Goal: Complete application form: Complete application form

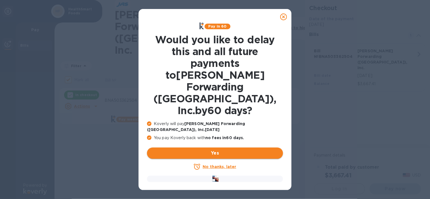
checkbox input "false"
click at [283, 17] on icon at bounding box center [283, 16] width 7 height 7
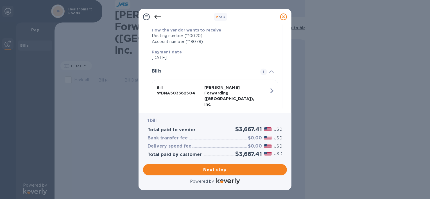
scroll to position [114, 0]
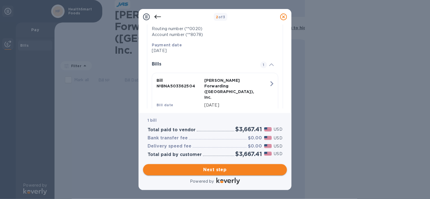
click at [251, 169] on span "Next step" at bounding box center [215, 169] width 135 height 7
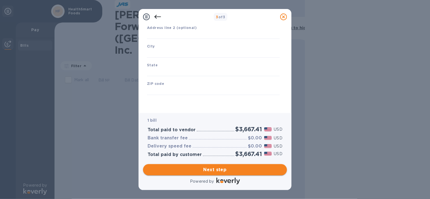
scroll to position [78, 0]
type input "[GEOGRAPHIC_DATA]"
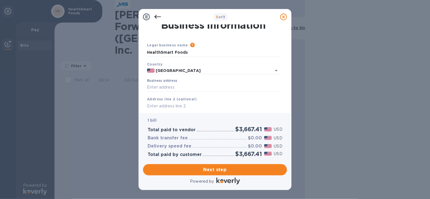
scroll to position [0, 0]
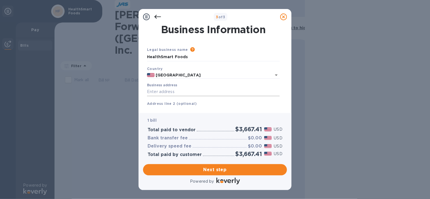
click at [202, 90] on input "Business address" at bounding box center [213, 92] width 133 height 8
type input "[STREET_ADDRESS][PERSON_NAME]"
type input "[GEOGRAPHIC_DATA]"
type input "IN"
type input "47715"
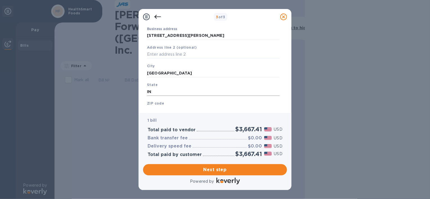
scroll to position [76, 0]
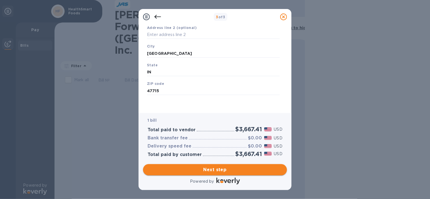
click at [250, 169] on span "Next step" at bounding box center [215, 169] width 135 height 7
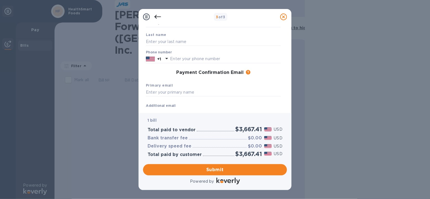
scroll to position [0, 0]
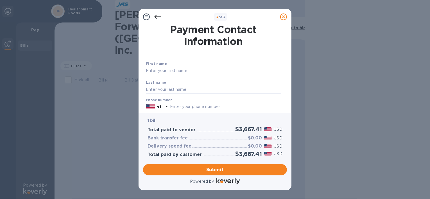
click at [218, 71] on input "text" at bounding box center [213, 71] width 135 height 8
type input "[PERSON_NAME]"
type input "8124808937"
type input "[EMAIL_ADDRESS][DOMAIN_NAME]"
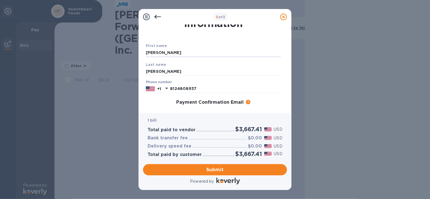
scroll to position [28, 0]
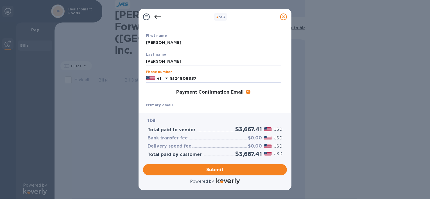
drag, startPoint x: 220, startPoint y: 76, endPoint x: 161, endPoint y: 72, distance: 59.7
click at [161, 72] on div "Phone number [PHONE_NUMBER]" at bounding box center [213, 76] width 135 height 13
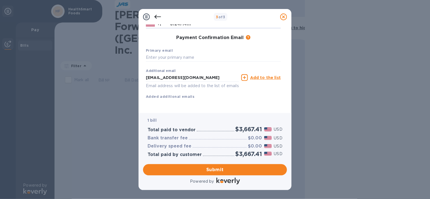
scroll to position [90, 0]
type input "8124714111"
click at [205, 53] on input "text" at bounding box center [213, 57] width 135 height 8
type input "S"
drag, startPoint x: 215, startPoint y: 51, endPoint x: 49, endPoint y: 47, distance: 165.3
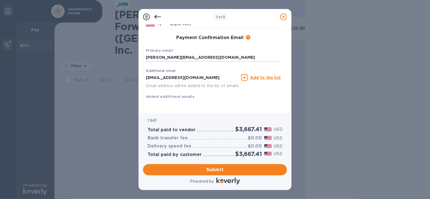
click at [49, 47] on div "3 of 3 Payment Contact Information First name [PERSON_NAME] Last name [PERSON_N…" at bounding box center [215, 99] width 430 height 199
type input "[EMAIL_ADDRESS][DOMAIN_NAME]"
type input "[PERSON_NAME][EMAIL_ADDRESS][DOMAIN_NAME]"
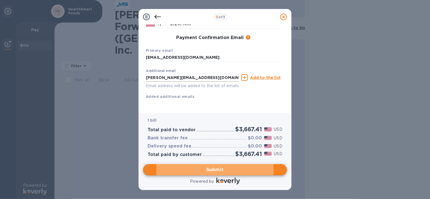
scroll to position [62, 0]
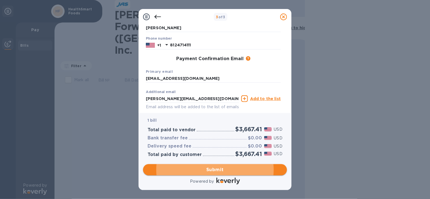
click at [251, 168] on span "Submit" at bounding box center [215, 169] width 135 height 7
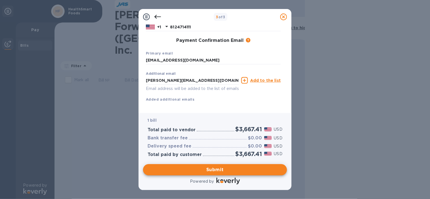
scroll to position [97, 0]
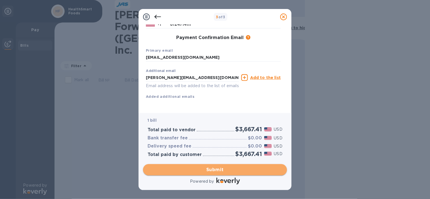
click at [223, 173] on span "Submit" at bounding box center [215, 169] width 135 height 7
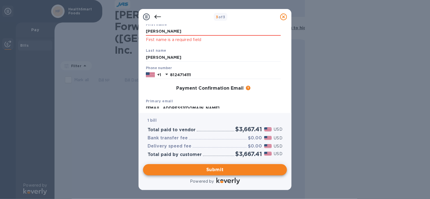
scroll to position [0, 0]
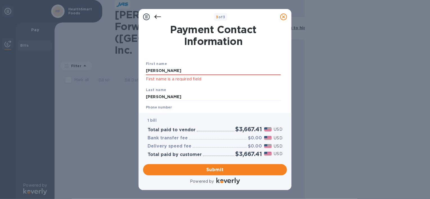
drag, startPoint x: 228, startPoint y: 72, endPoint x: 42, endPoint y: 51, distance: 188.0
click at [42, 51] on div "3 of 3 Payment Contact Information First name [PERSON_NAME] First name is a req…" at bounding box center [215, 99] width 430 height 199
click at [230, 56] on div "First name [PERSON_NAME] First name is a required field Last name [PERSON_NAME]…" at bounding box center [213, 121] width 137 height 140
click at [226, 70] on input "[PERSON_NAME]" at bounding box center [213, 71] width 135 height 8
click at [241, 81] on p "First name is a required field" at bounding box center [213, 79] width 135 height 6
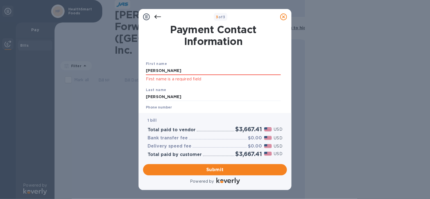
drag, startPoint x: 176, startPoint y: 73, endPoint x: 123, endPoint y: 72, distance: 52.6
click at [123, 72] on div "3 of 3 Payment Contact Information First name [PERSON_NAME] First name is a req…" at bounding box center [215, 99] width 430 height 199
type input "[PERSON_NAME]"
click at [219, 168] on span "Submit" at bounding box center [215, 169] width 135 height 7
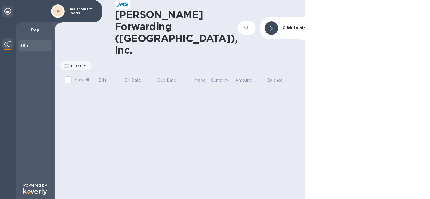
drag, startPoint x: 362, startPoint y: 0, endPoint x: 314, endPoint y: 50, distance: 69.6
click at [314, 50] on div at bounding box center [367, 99] width 125 height 199
